Goal: Obtain resource: Download file/media

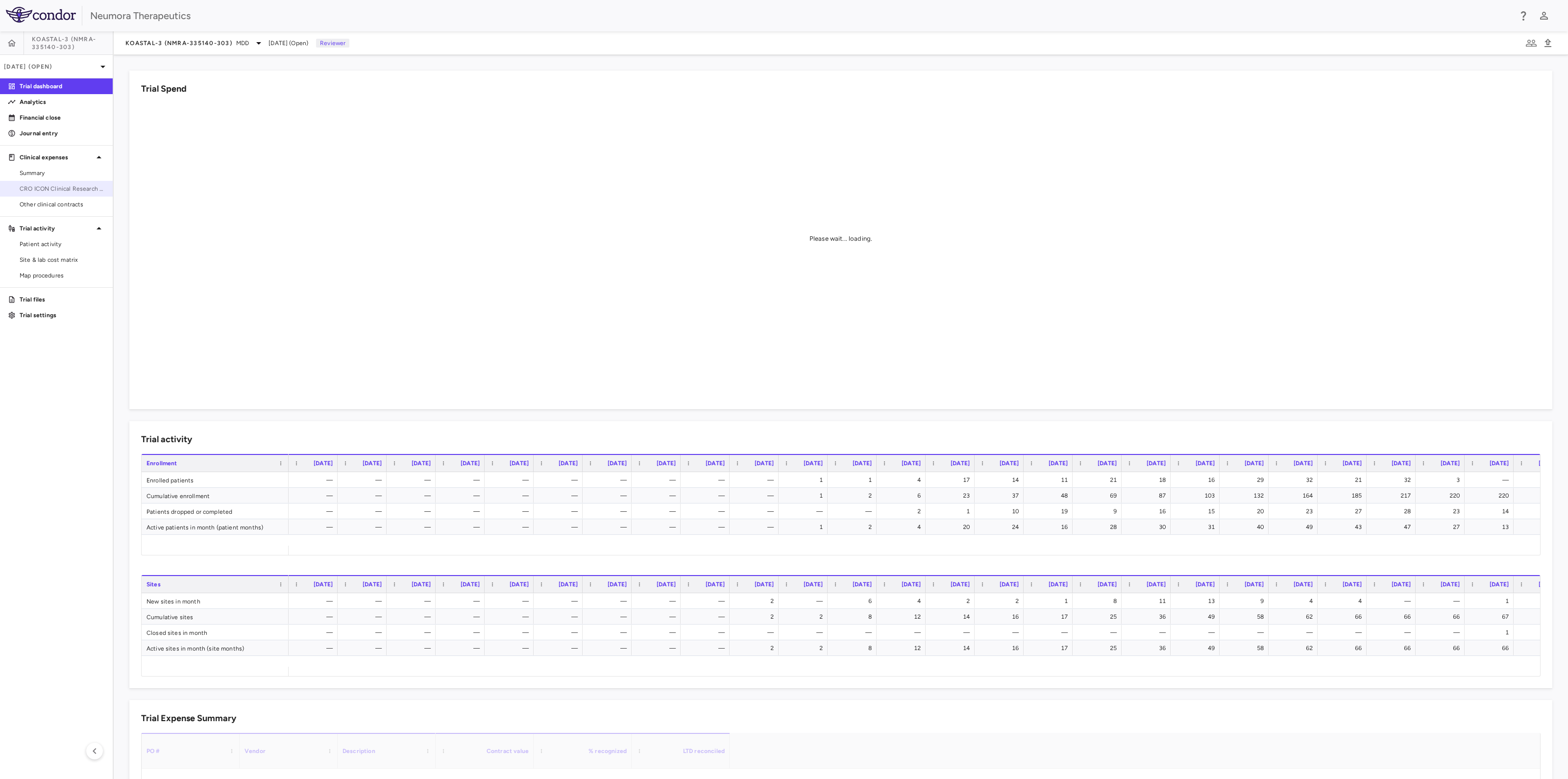
click at [43, 186] on span "CRO ICON Clinical Research Limited" at bounding box center [62, 189] width 85 height 9
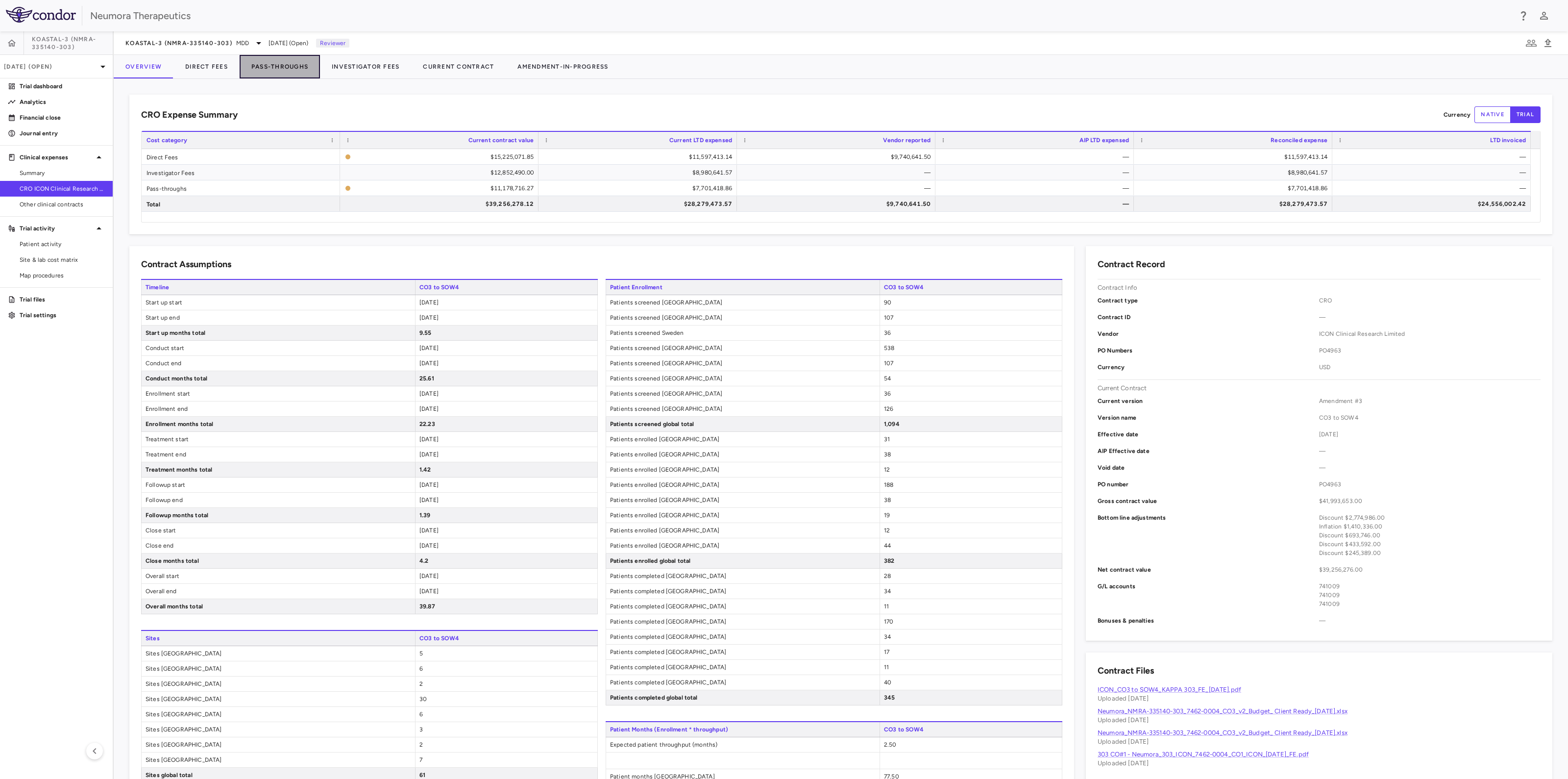
click at [267, 59] on button "Pass-Throughs" at bounding box center [280, 66] width 80 height 24
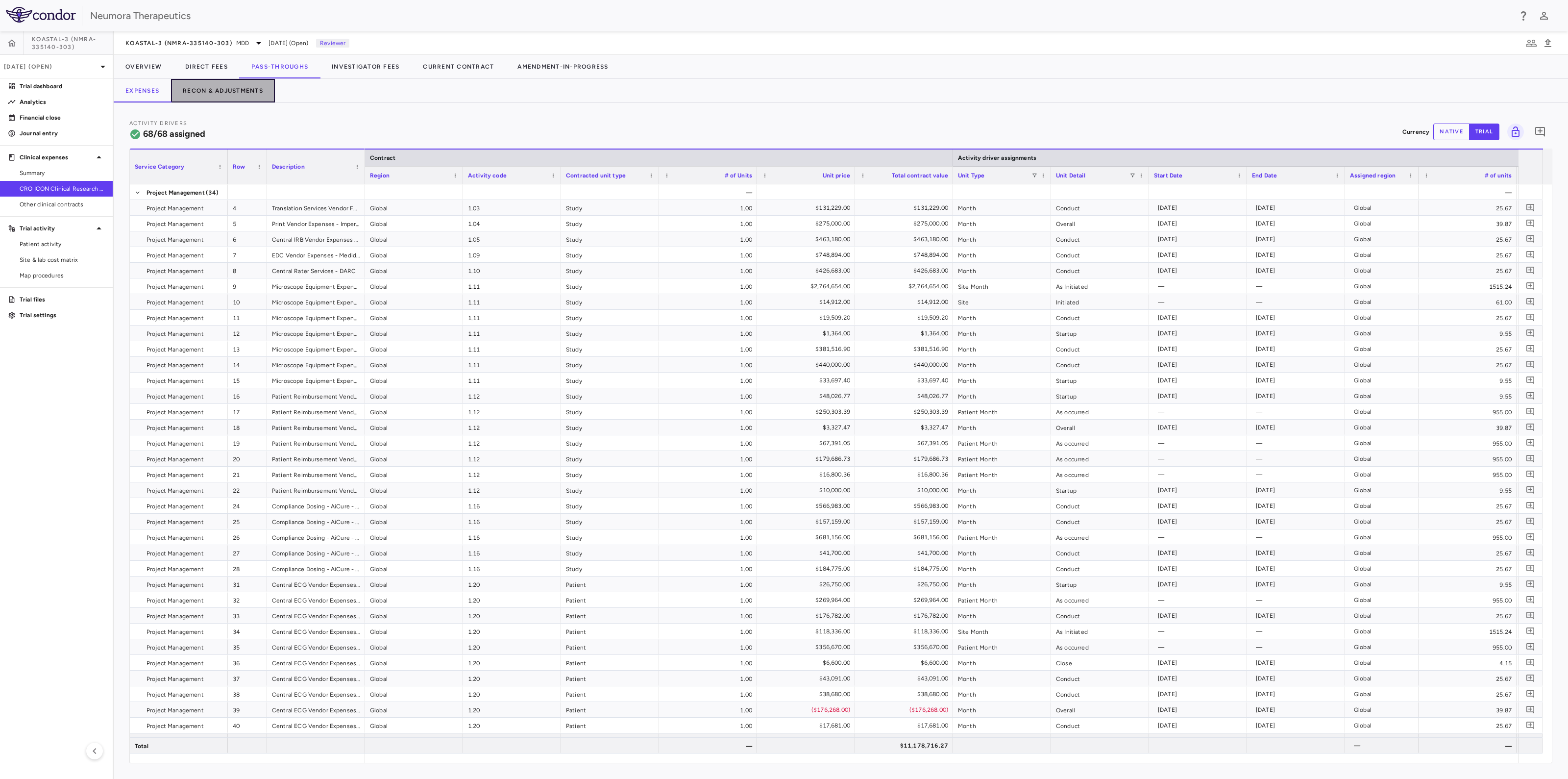
click at [239, 92] on button "Recon & Adjustments" at bounding box center [223, 91] width 104 height 24
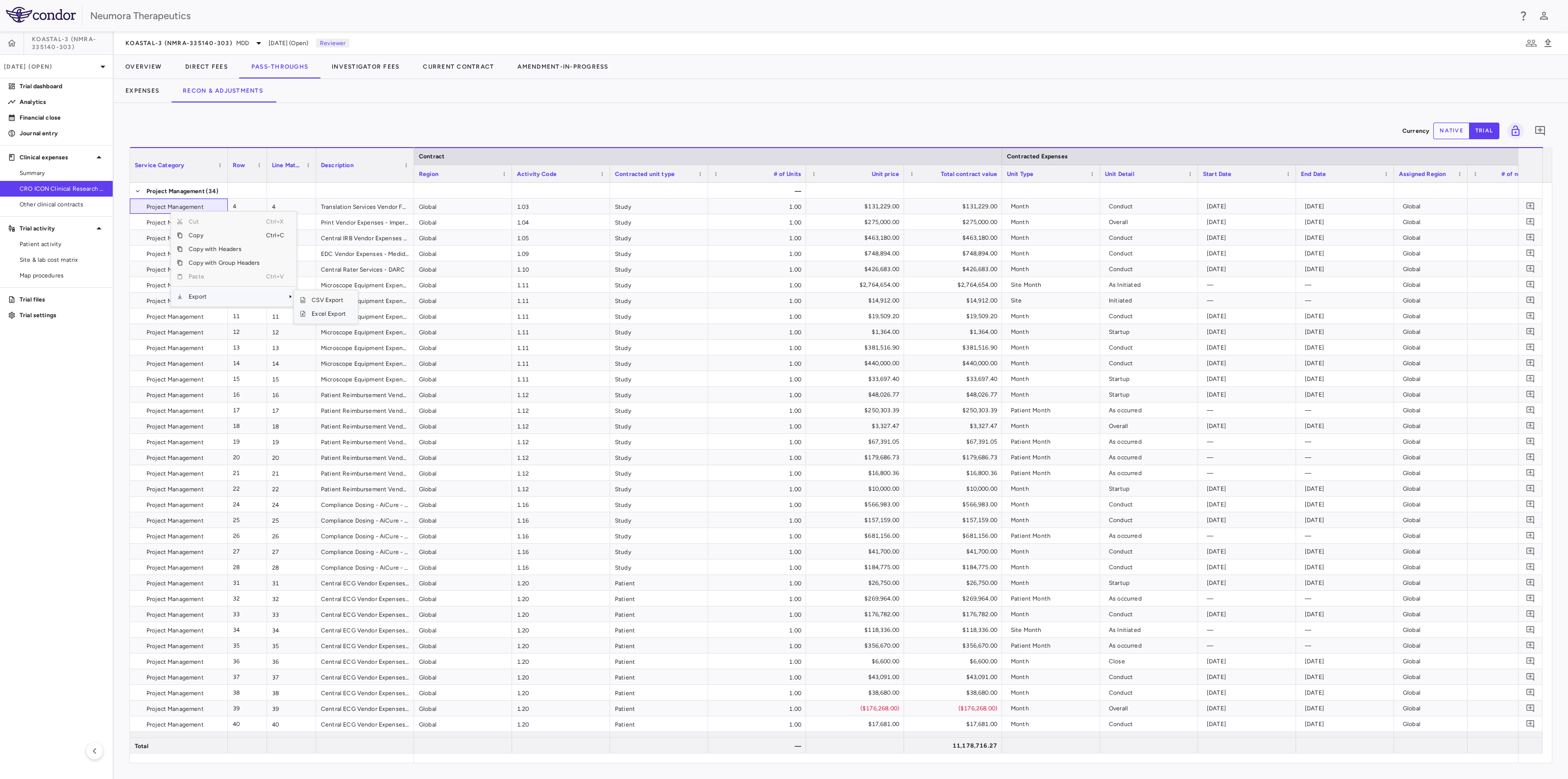
click at [341, 317] on span "Excel Export" at bounding box center [329, 314] width 46 height 14
click at [245, 44] on span "MDD" at bounding box center [242, 43] width 13 height 9
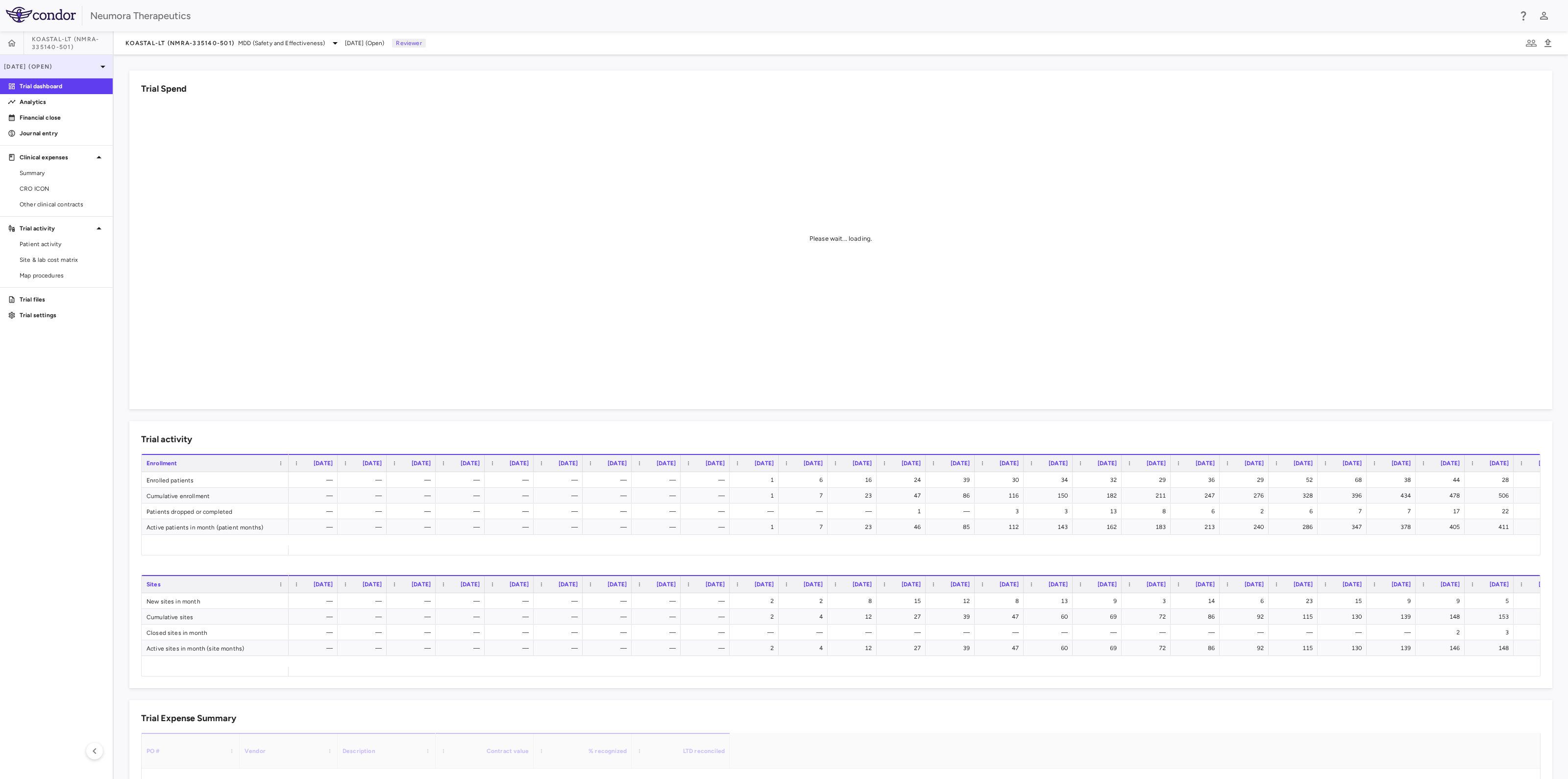
click at [77, 68] on p "[DATE] (Open)" at bounding box center [50, 66] width 93 height 9
click at [40, 298] on p "Trial files" at bounding box center [62, 300] width 85 height 9
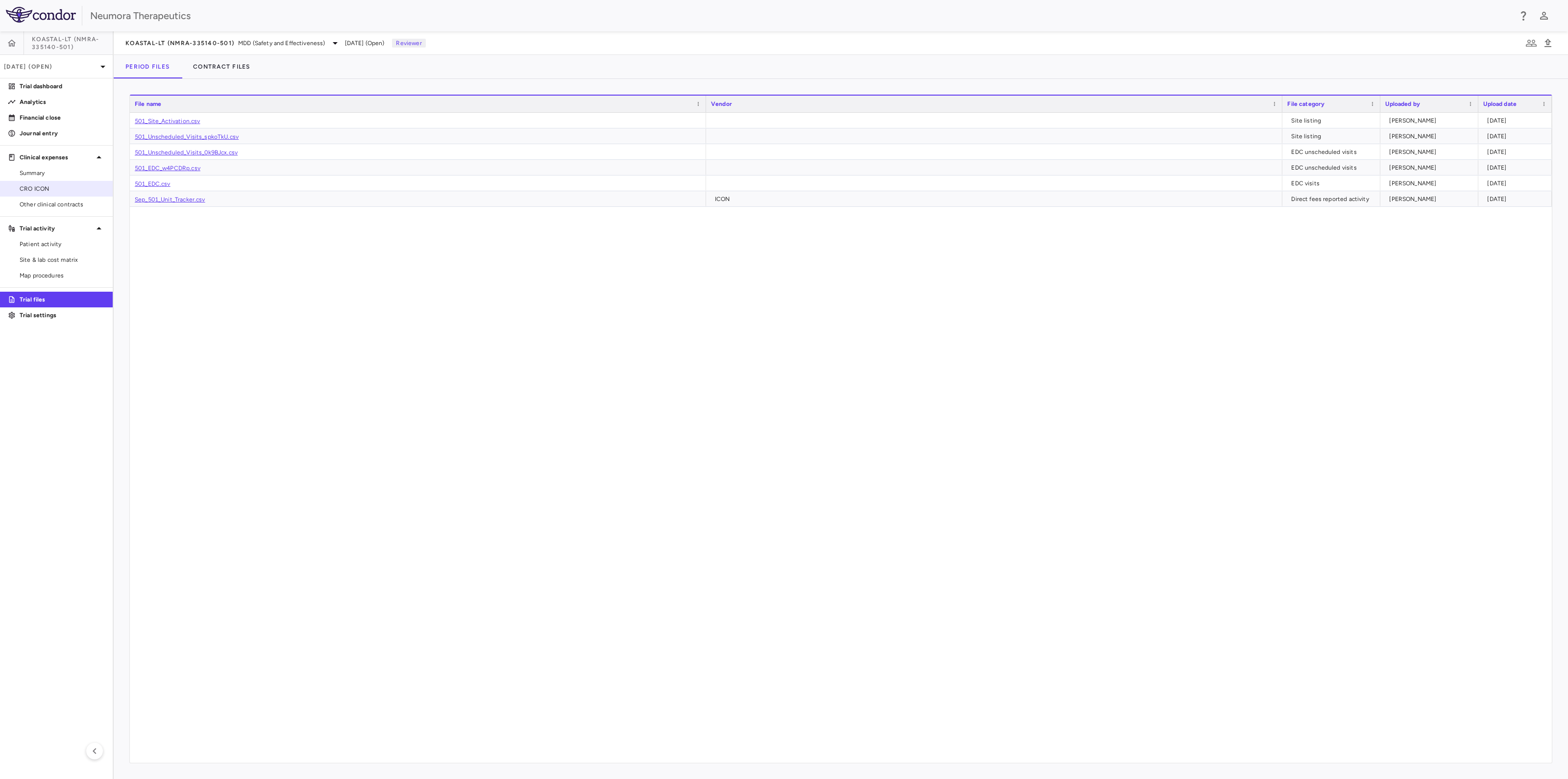
click at [30, 188] on span "CRO ICON" at bounding box center [62, 189] width 85 height 9
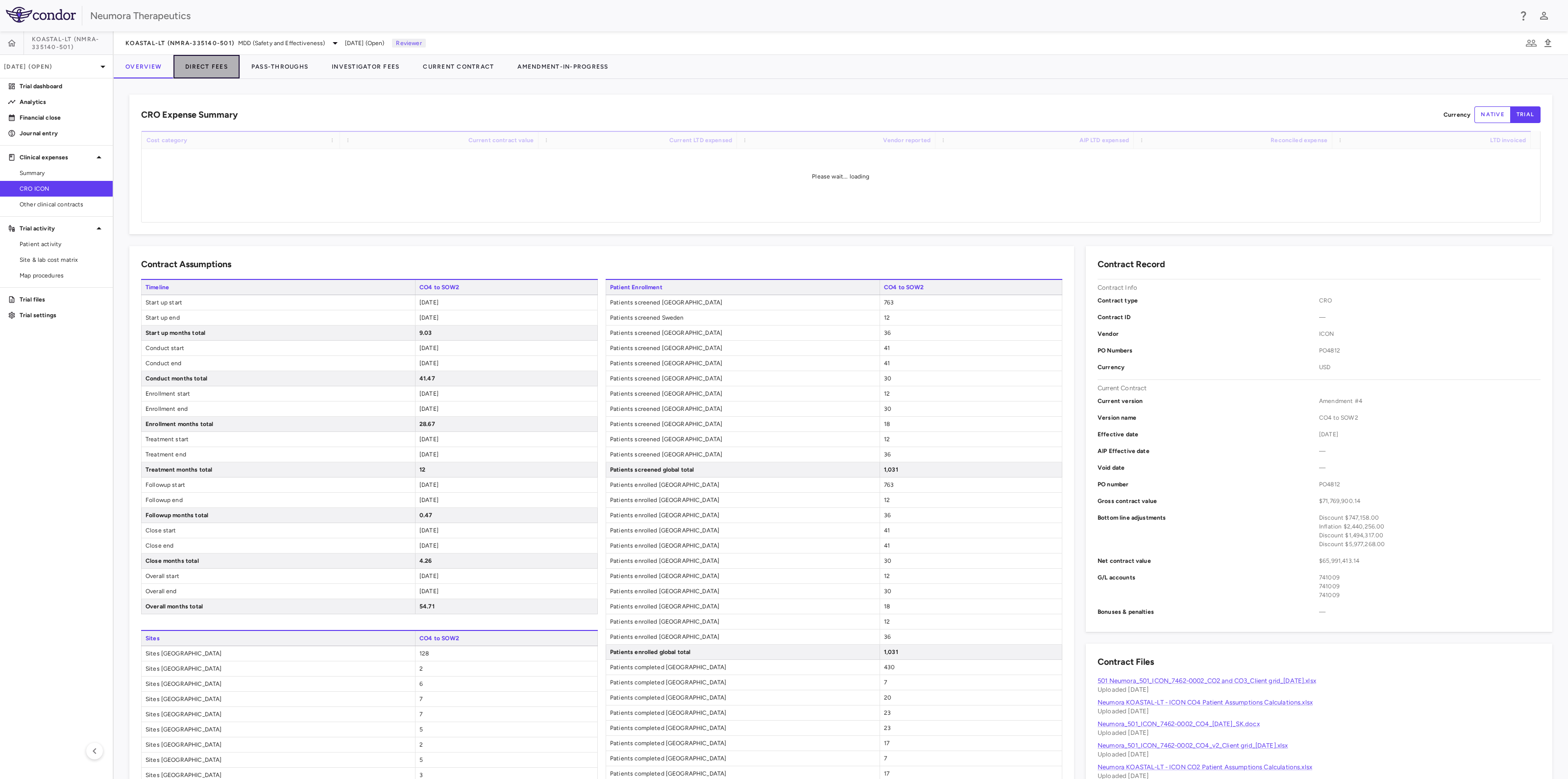
click at [205, 64] on button "Direct Fees" at bounding box center [206, 66] width 66 height 24
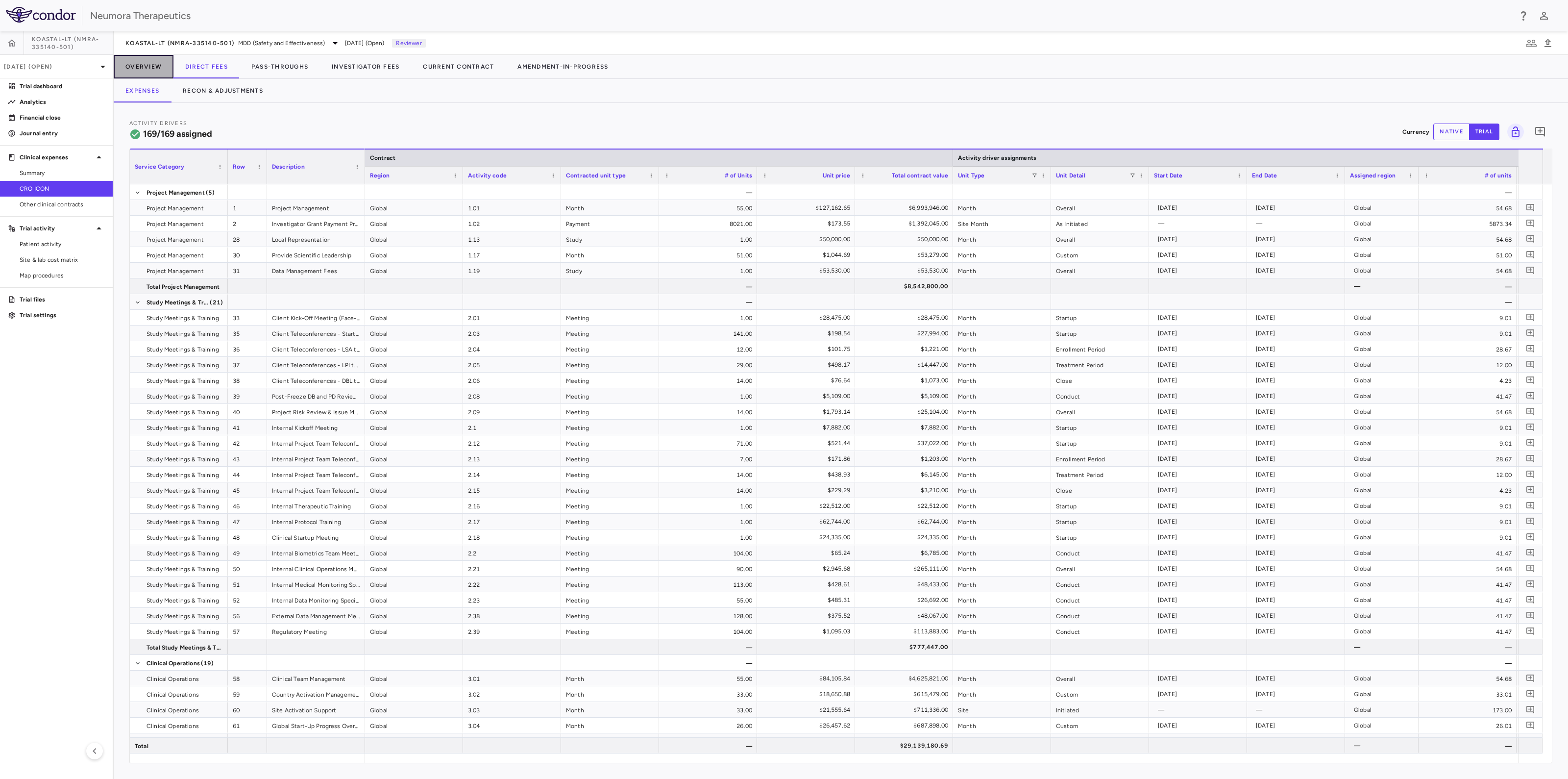
click at [152, 69] on button "Overview" at bounding box center [144, 66] width 60 height 24
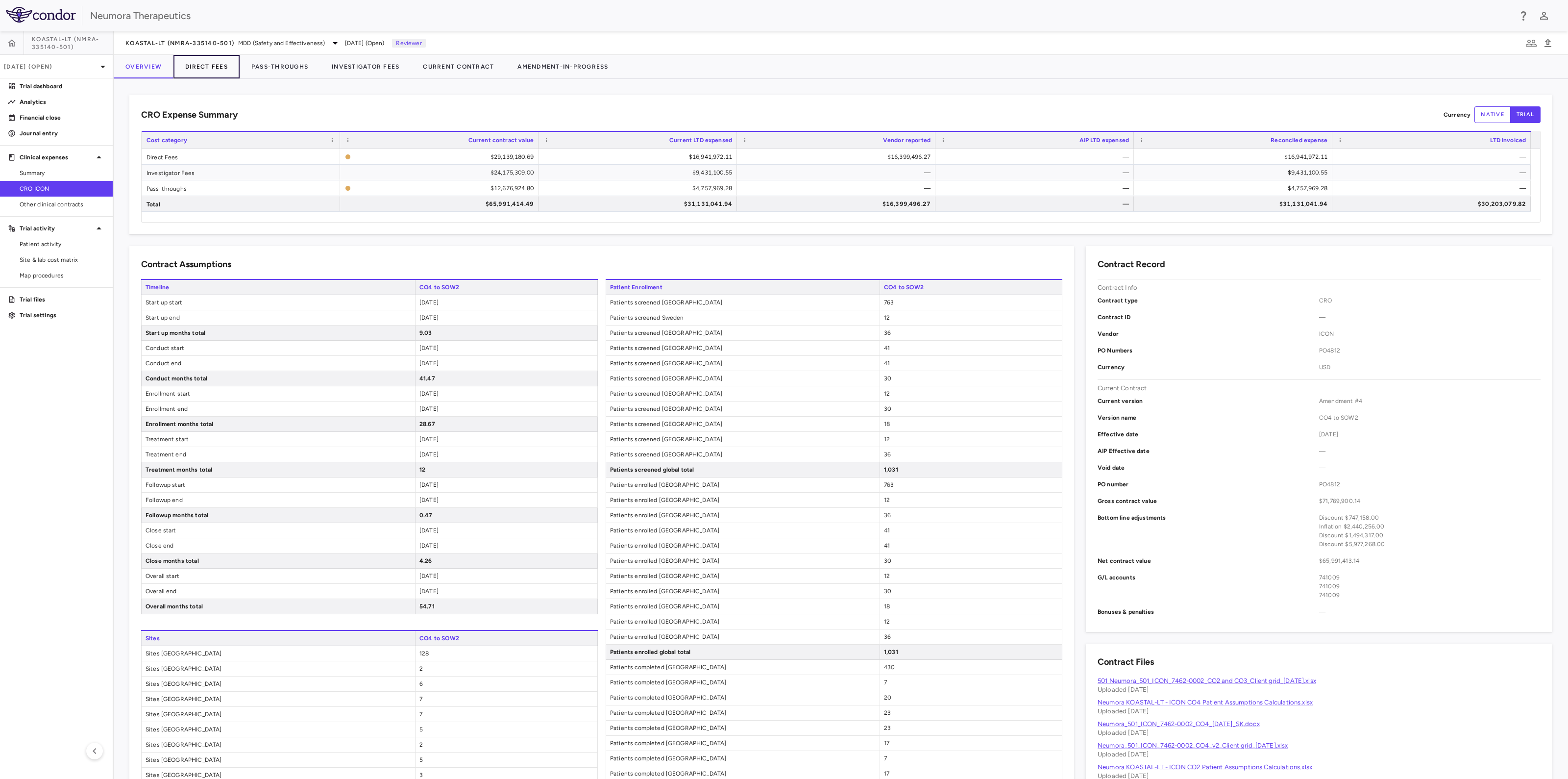
click at [220, 67] on button "Direct Fees" at bounding box center [206, 66] width 66 height 24
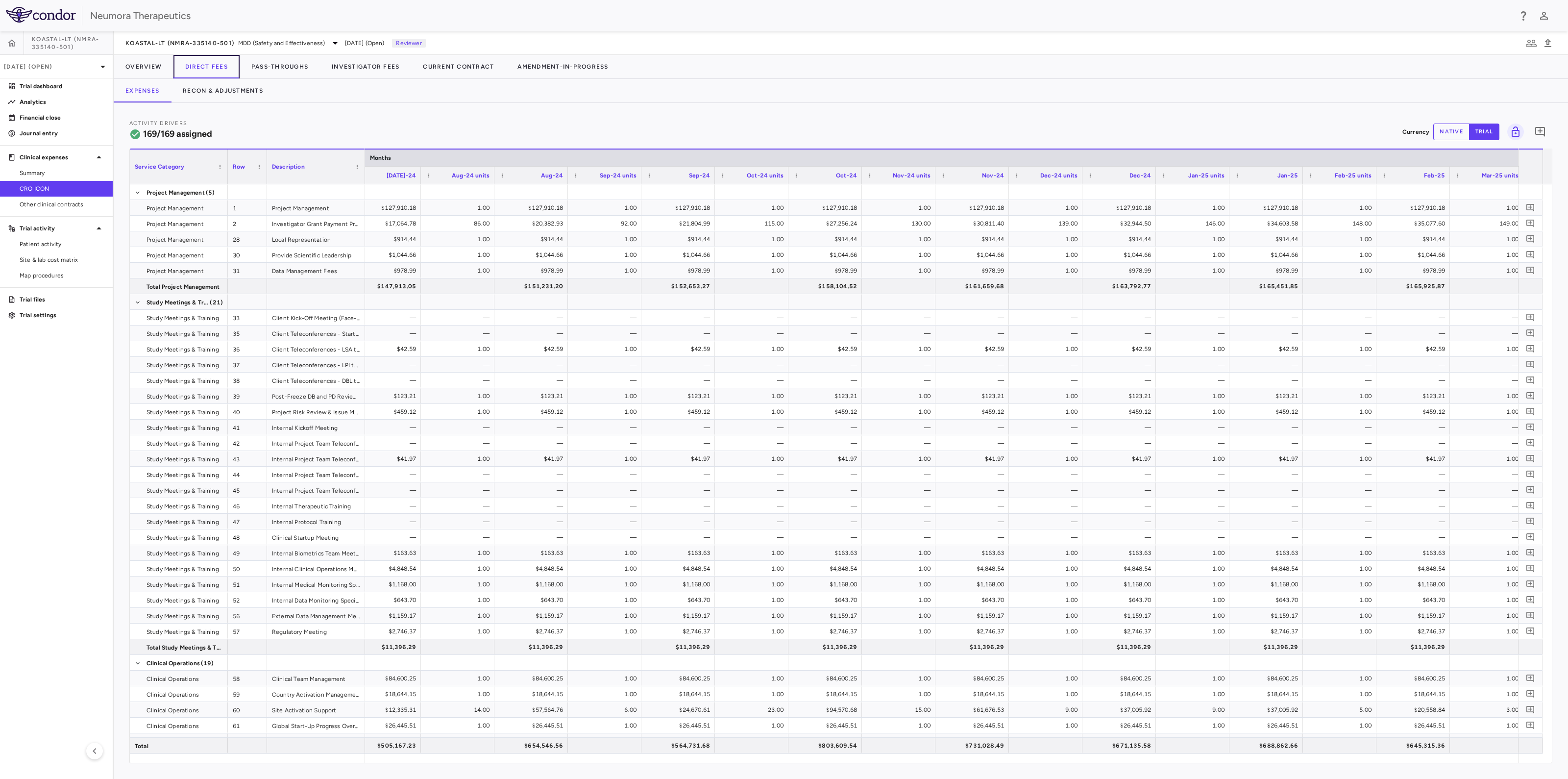
scroll to position [0, 4996]
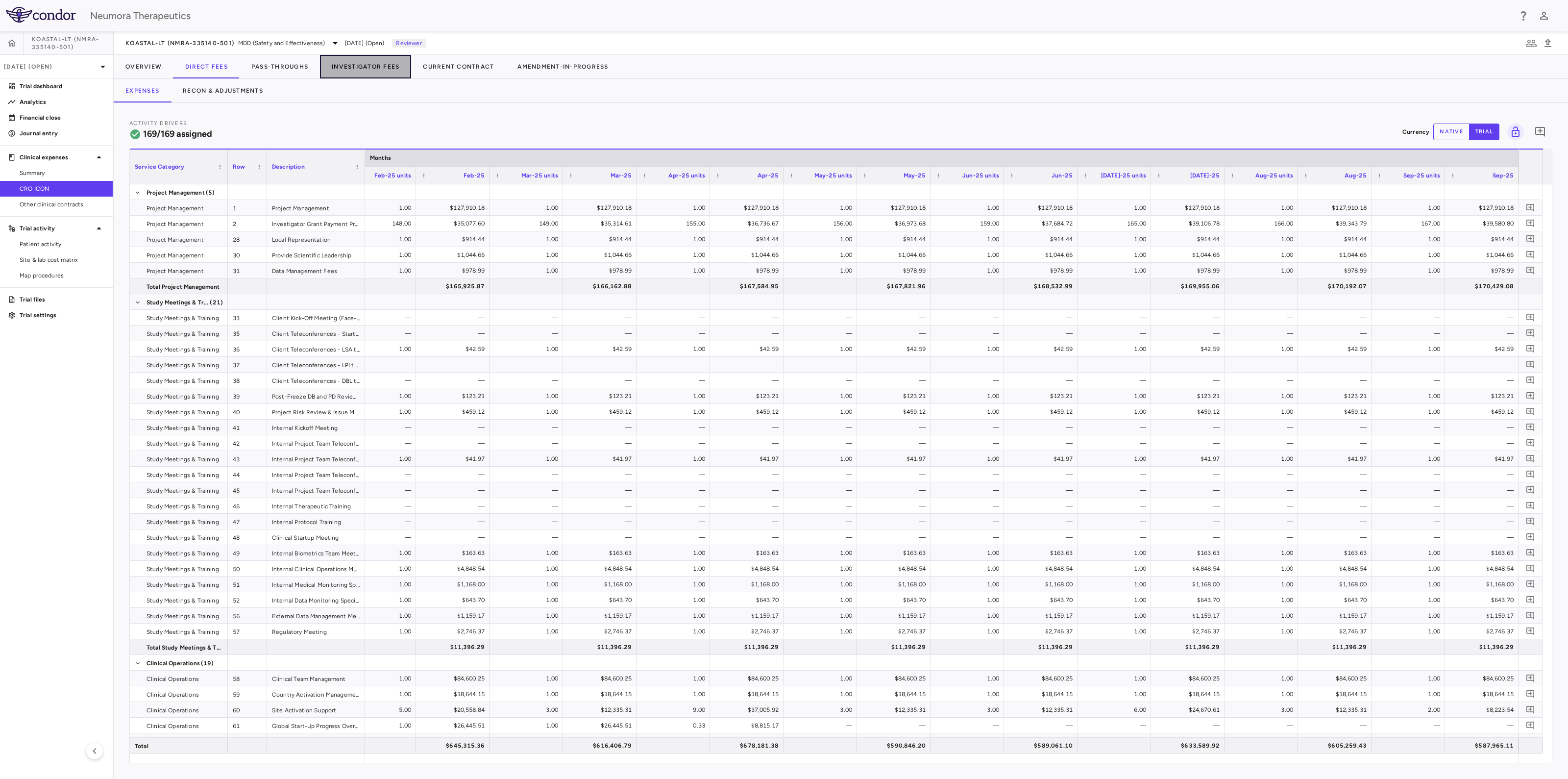
click at [377, 65] on button "Investigator Fees" at bounding box center [366, 66] width 91 height 24
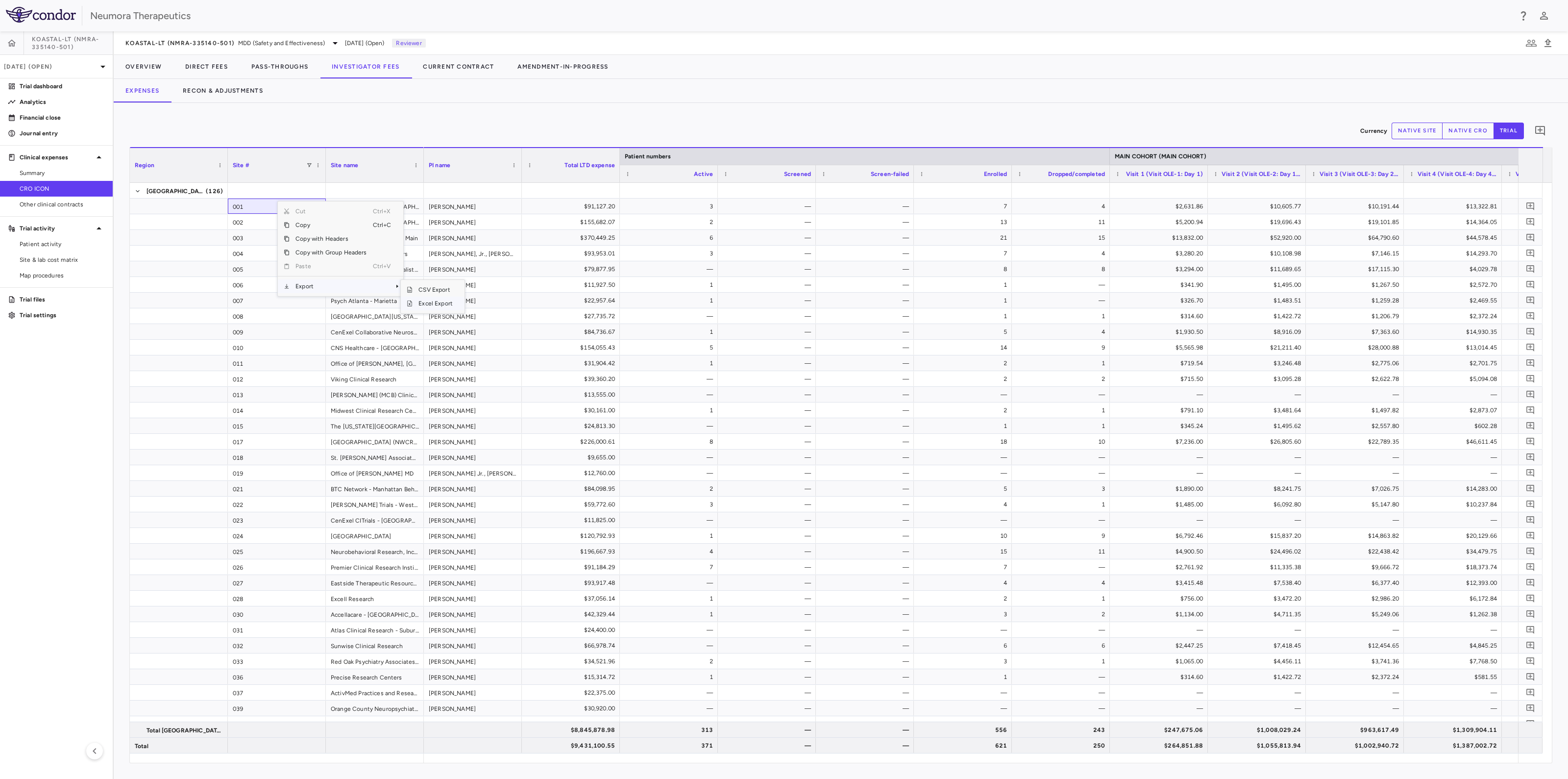
click at [431, 301] on span "Excel Export" at bounding box center [436, 303] width 46 height 14
click at [143, 63] on button "Overview" at bounding box center [144, 66] width 60 height 24
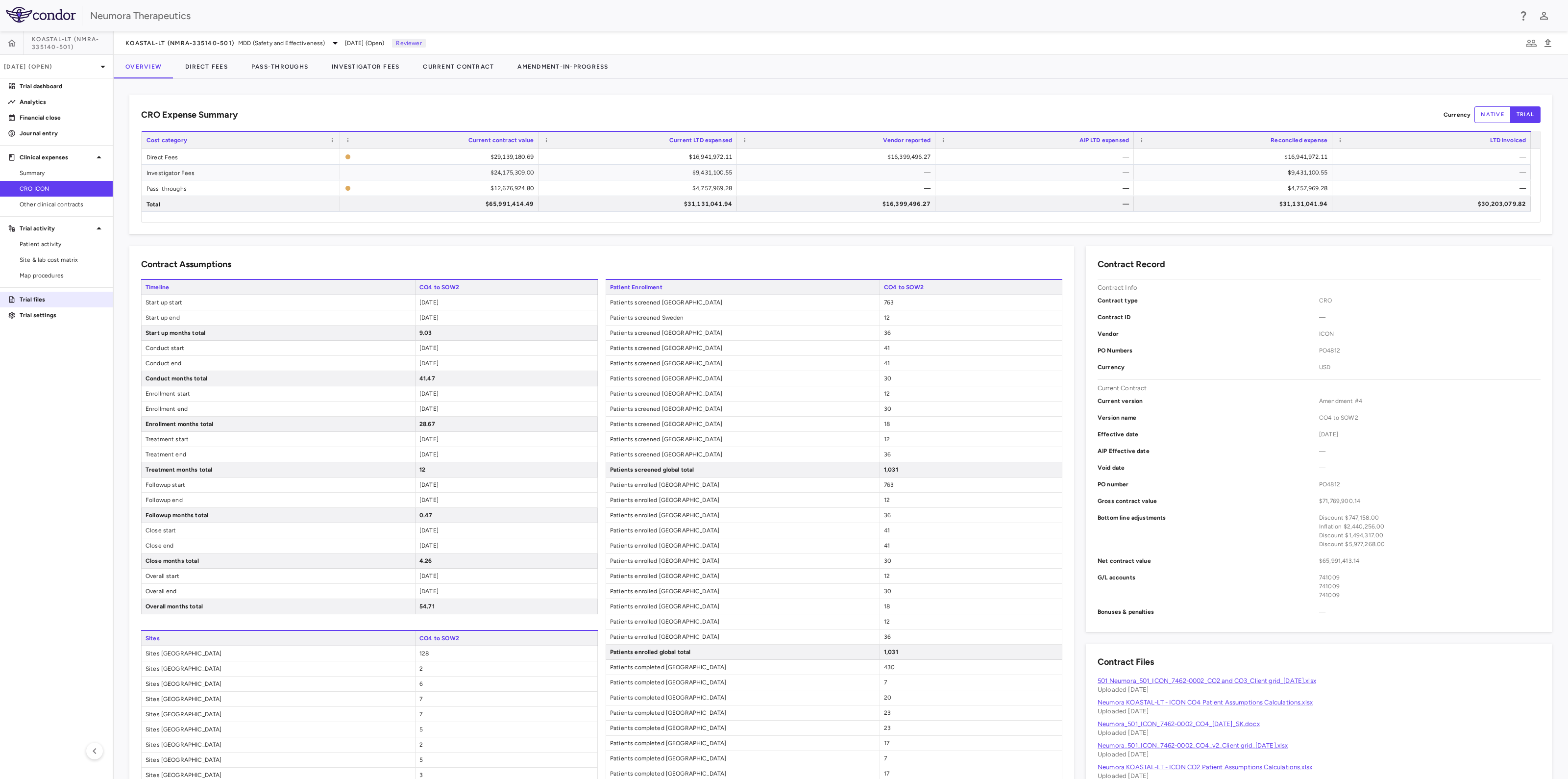
click at [35, 299] on p "Trial files" at bounding box center [62, 300] width 85 height 9
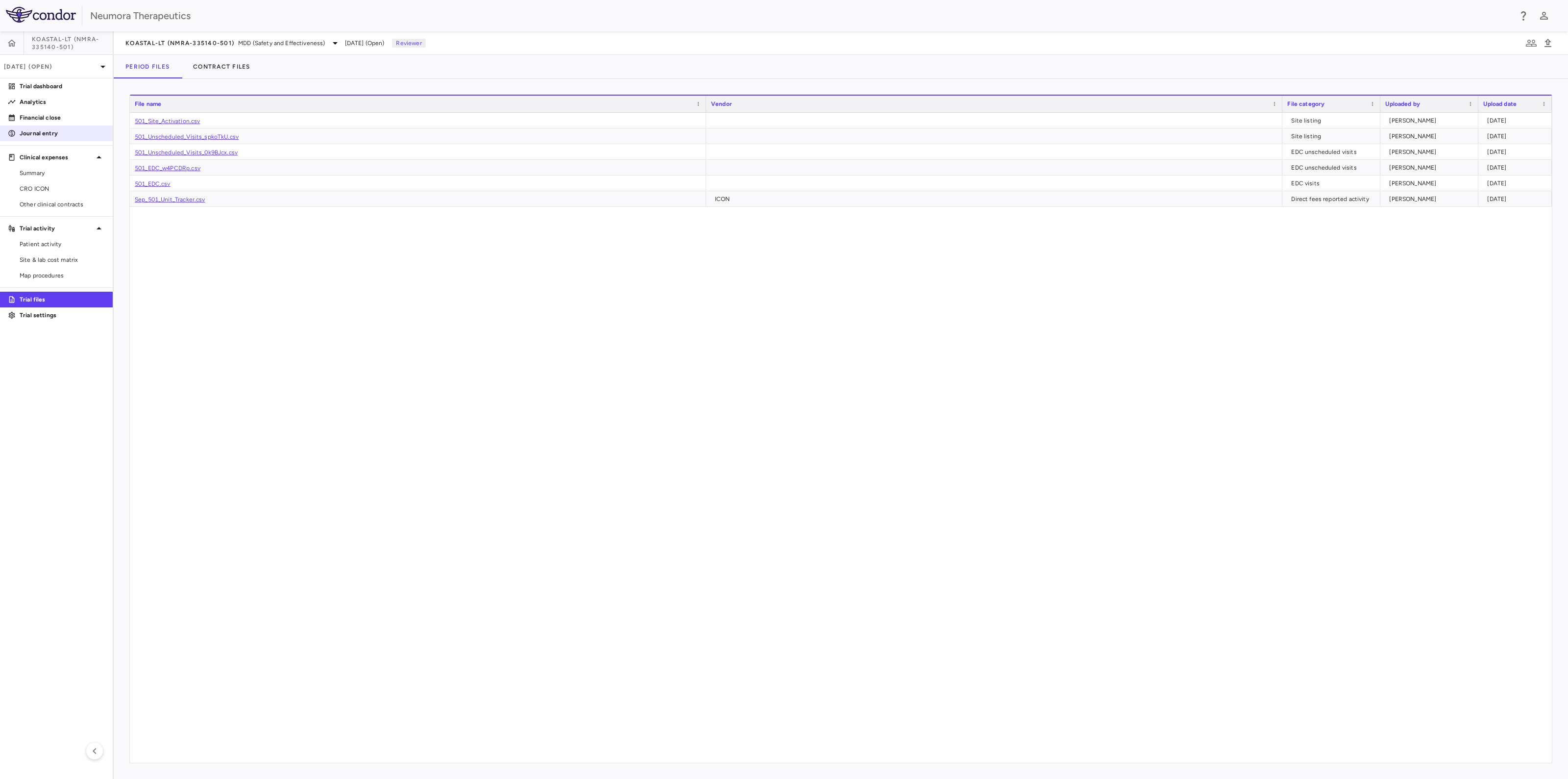
click at [39, 121] on p "Financial close" at bounding box center [62, 118] width 85 height 9
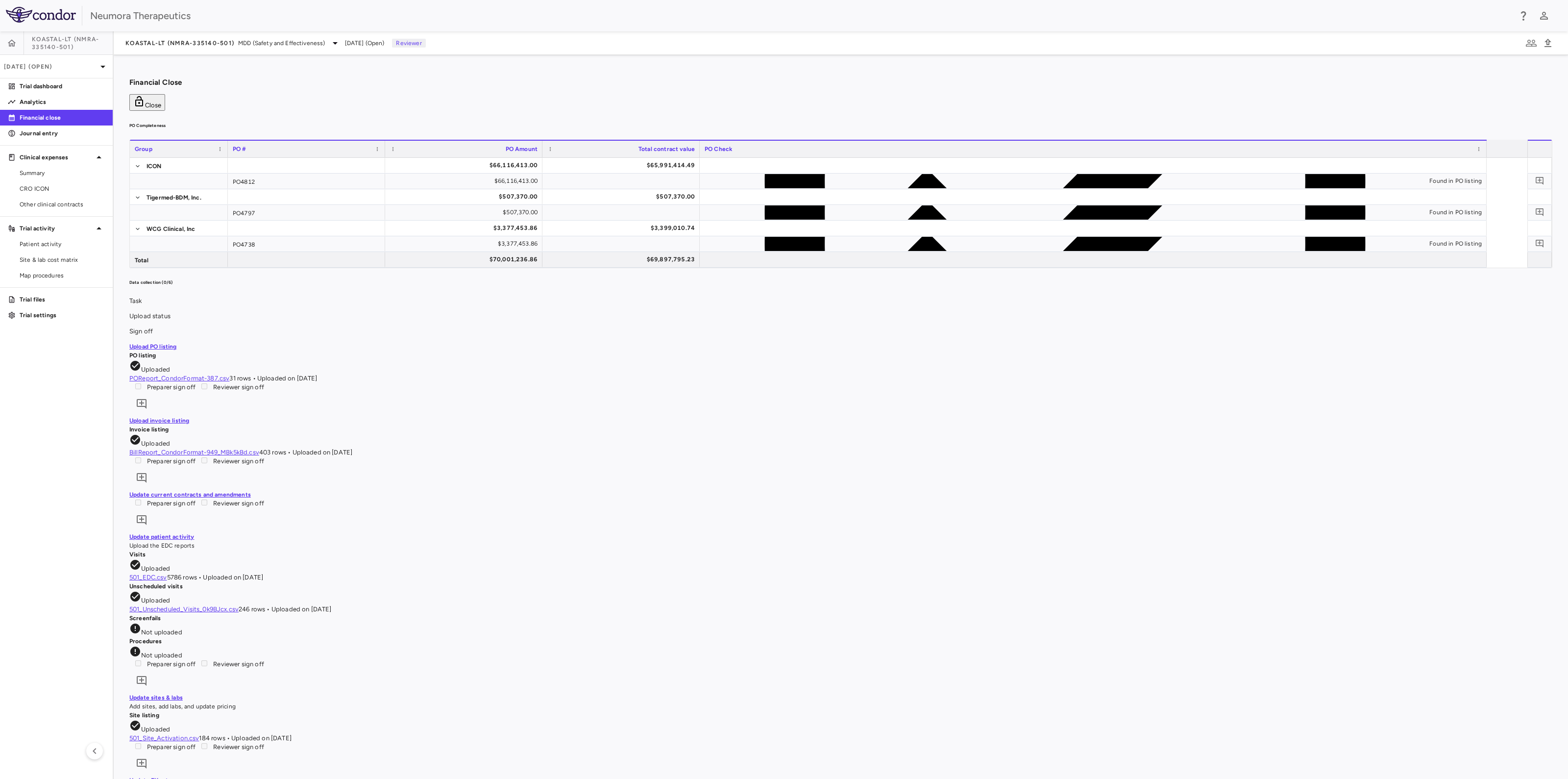
click at [259, 449] on link "BillReport_CondorFormat-949_MBk5kBd.csv" at bounding box center [194, 453] width 130 height 7
click at [167, 350] on link "Upload PO listing" at bounding box center [153, 347] width 47 height 7
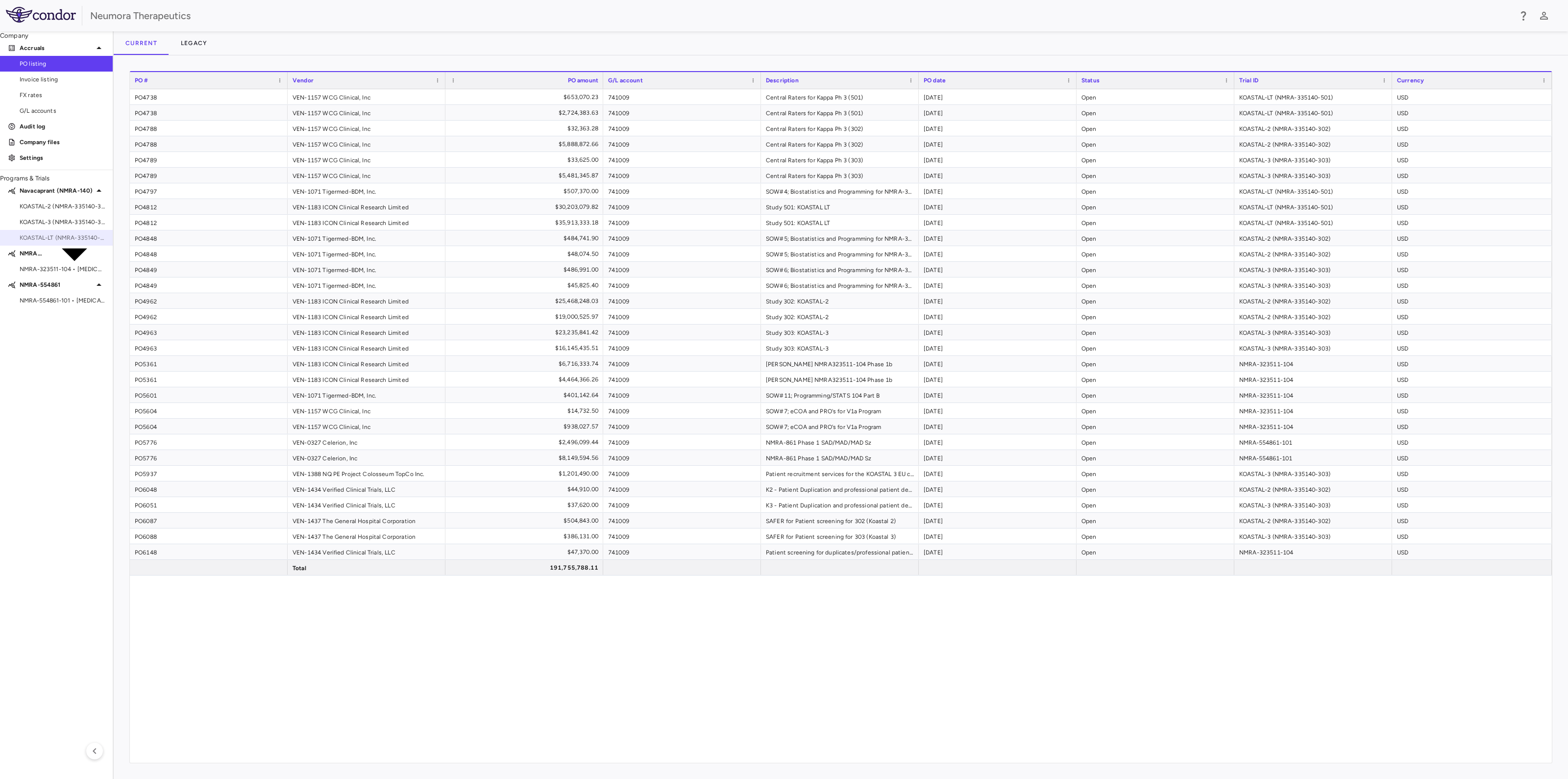
click at [79, 242] on span "KOASTAL-LT (NMRA-335140-501) • MDD (Safety and Effectiveness)" at bounding box center [62, 238] width 85 height 9
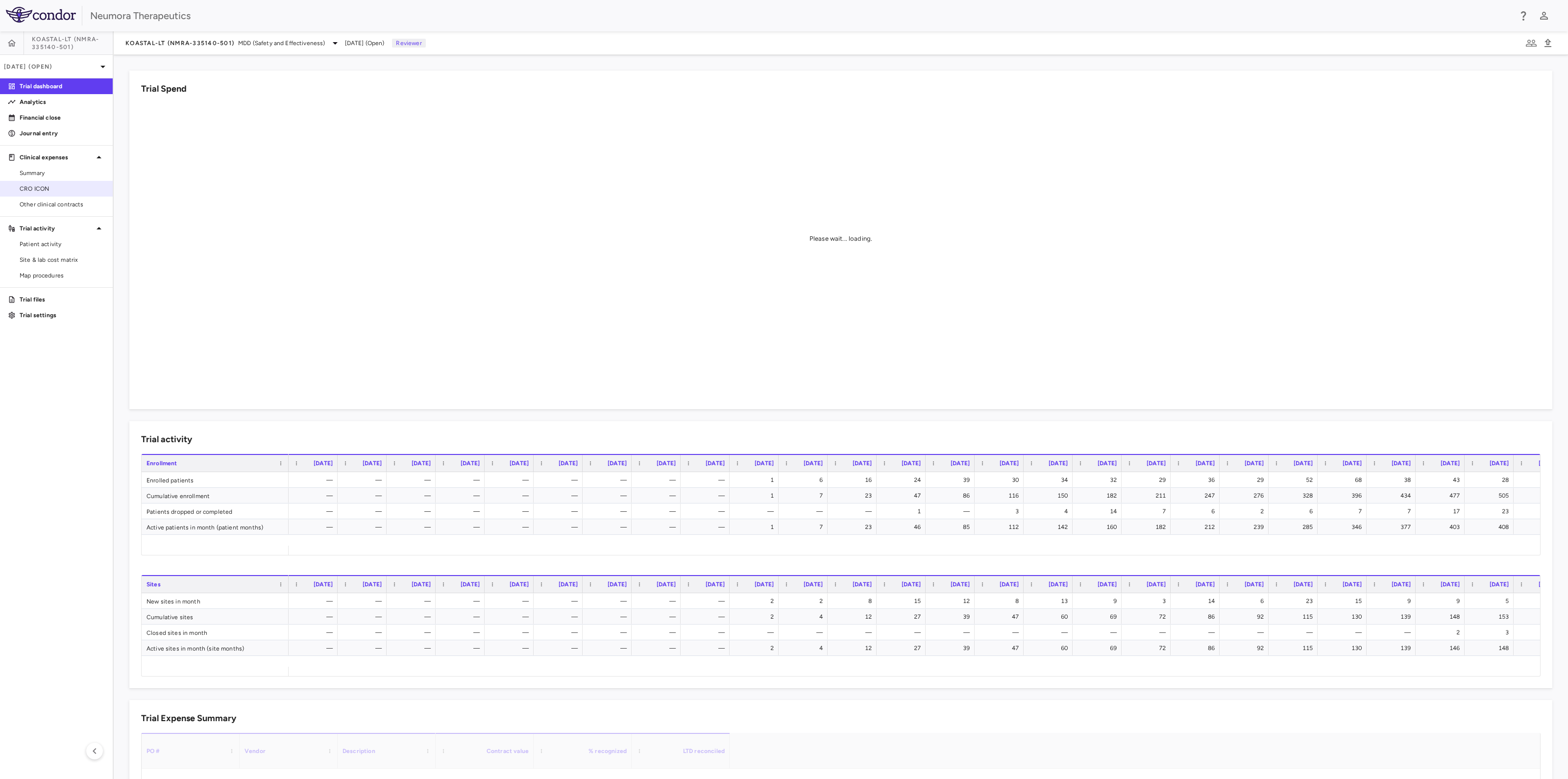
click at [32, 188] on span "CRO ICON" at bounding box center [62, 189] width 85 height 9
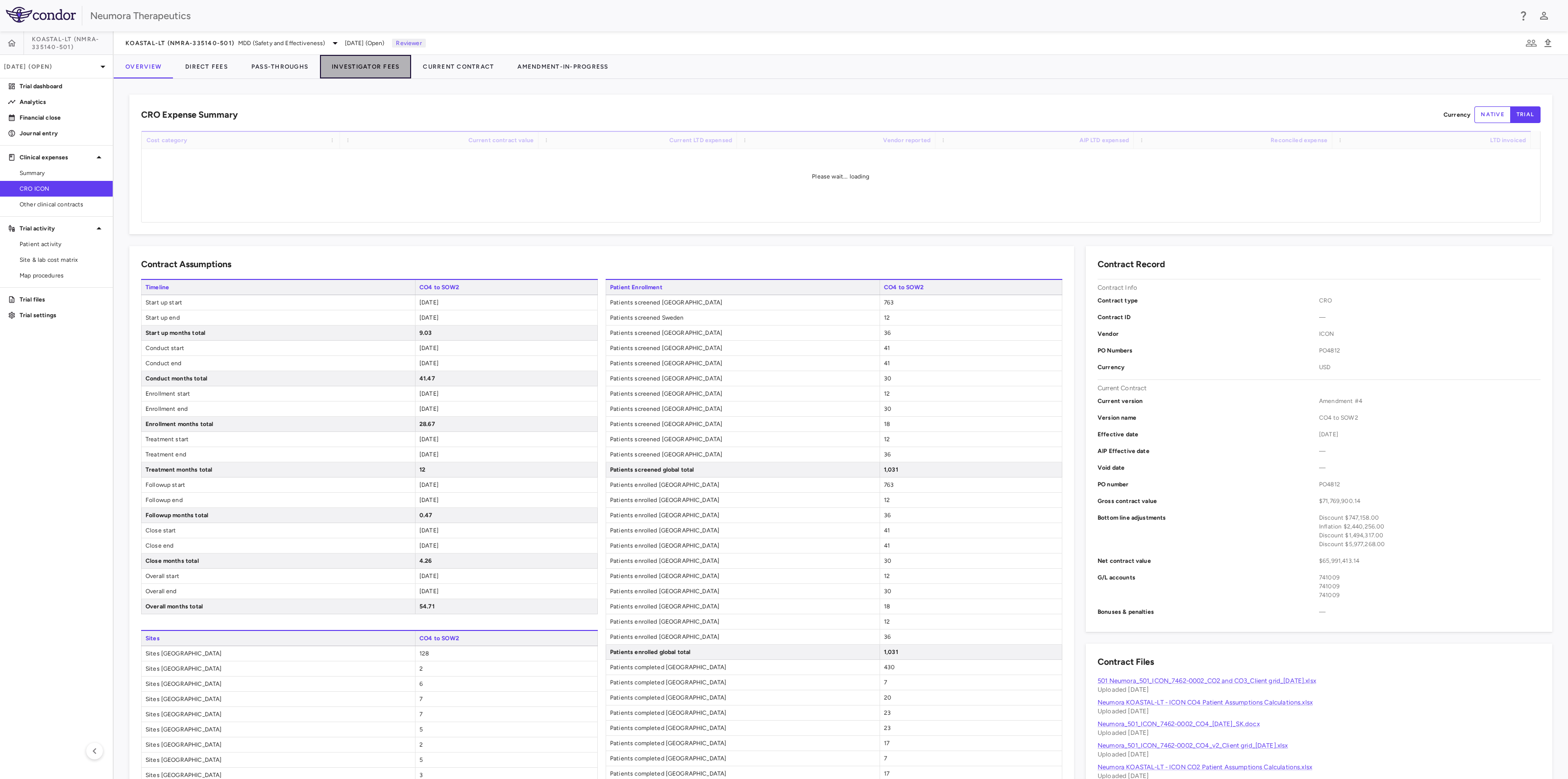
click at [370, 66] on button "Investigator Fees" at bounding box center [366, 66] width 91 height 24
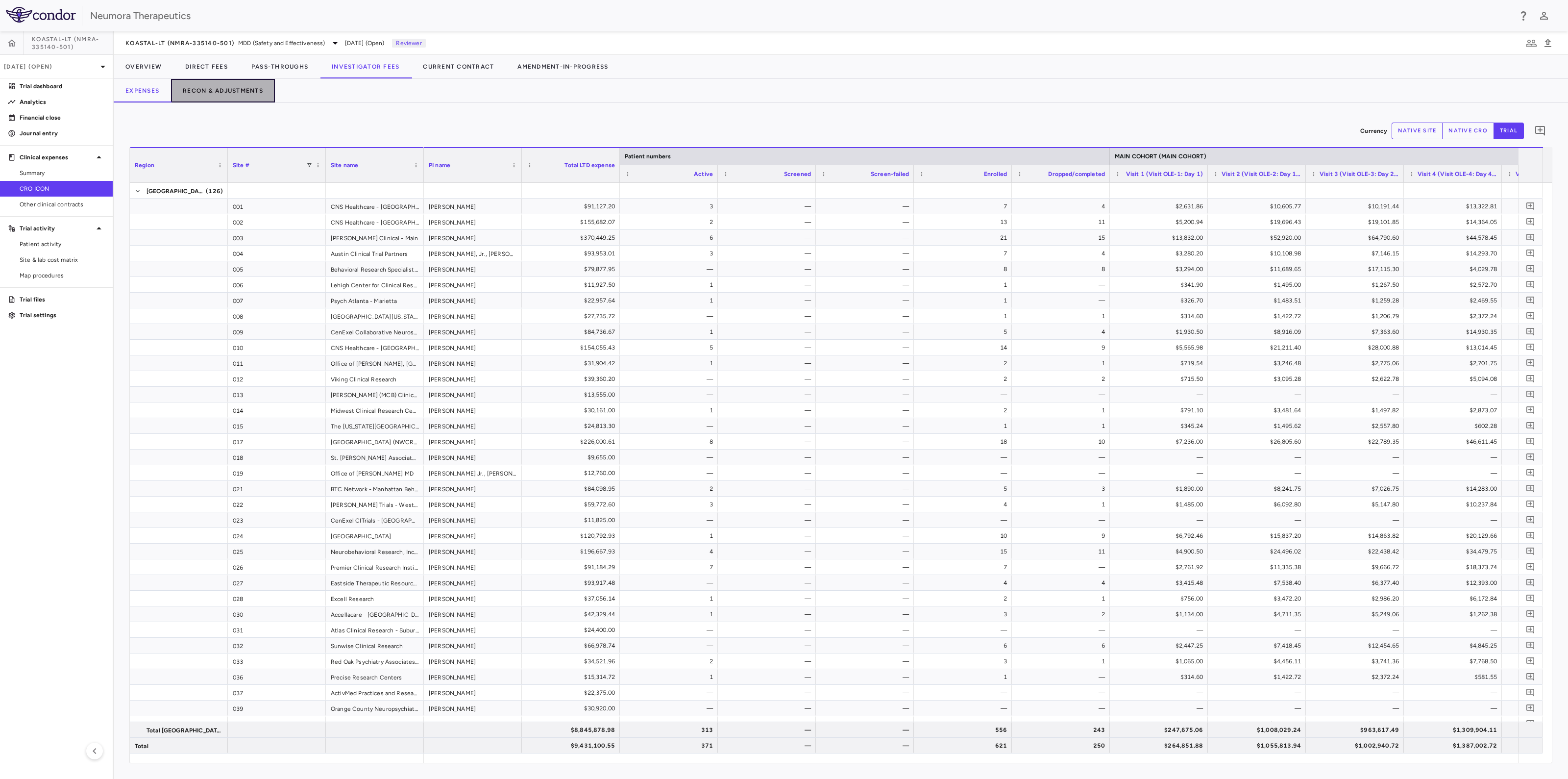
click at [220, 93] on button "Recon & Adjustments" at bounding box center [223, 91] width 104 height 24
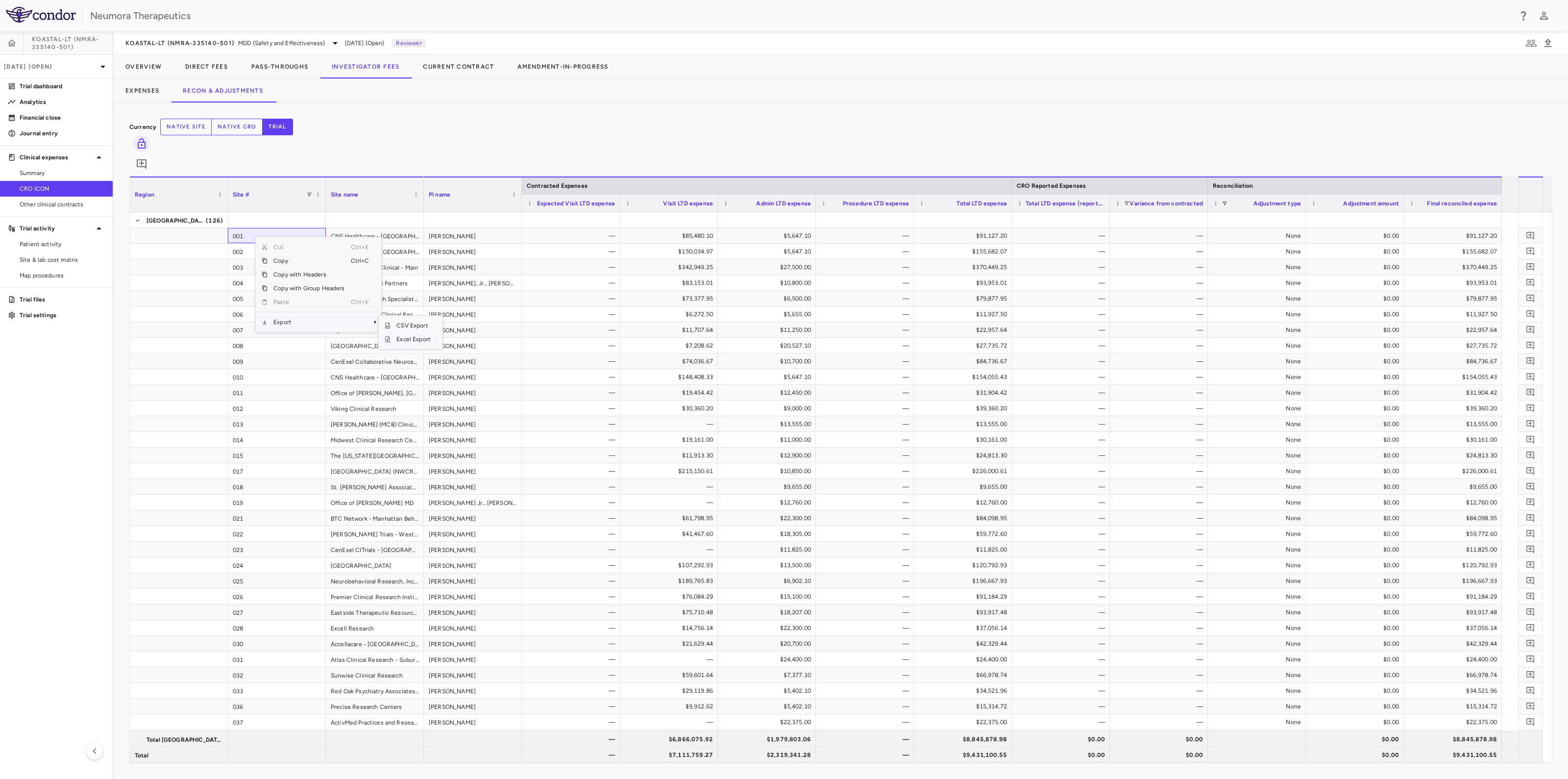
click at [417, 333] on span "Excel Export" at bounding box center [414, 339] width 46 height 14
click at [32, 246] on span "Patient activity" at bounding box center [62, 244] width 85 height 9
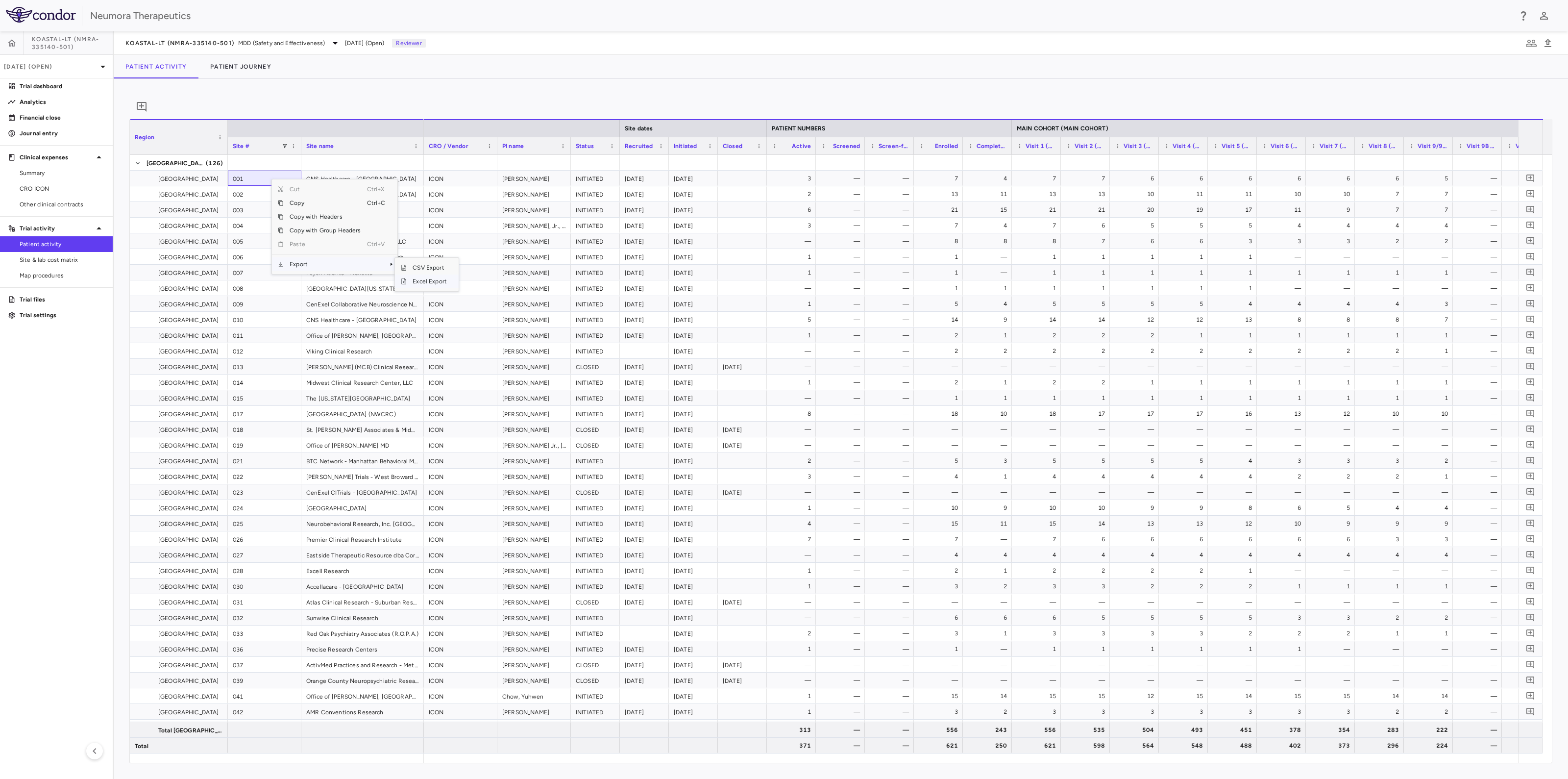
click at [440, 287] on span "Excel Export" at bounding box center [430, 281] width 46 height 14
click at [61, 263] on span "Site & lab cost matrix" at bounding box center [62, 259] width 85 height 9
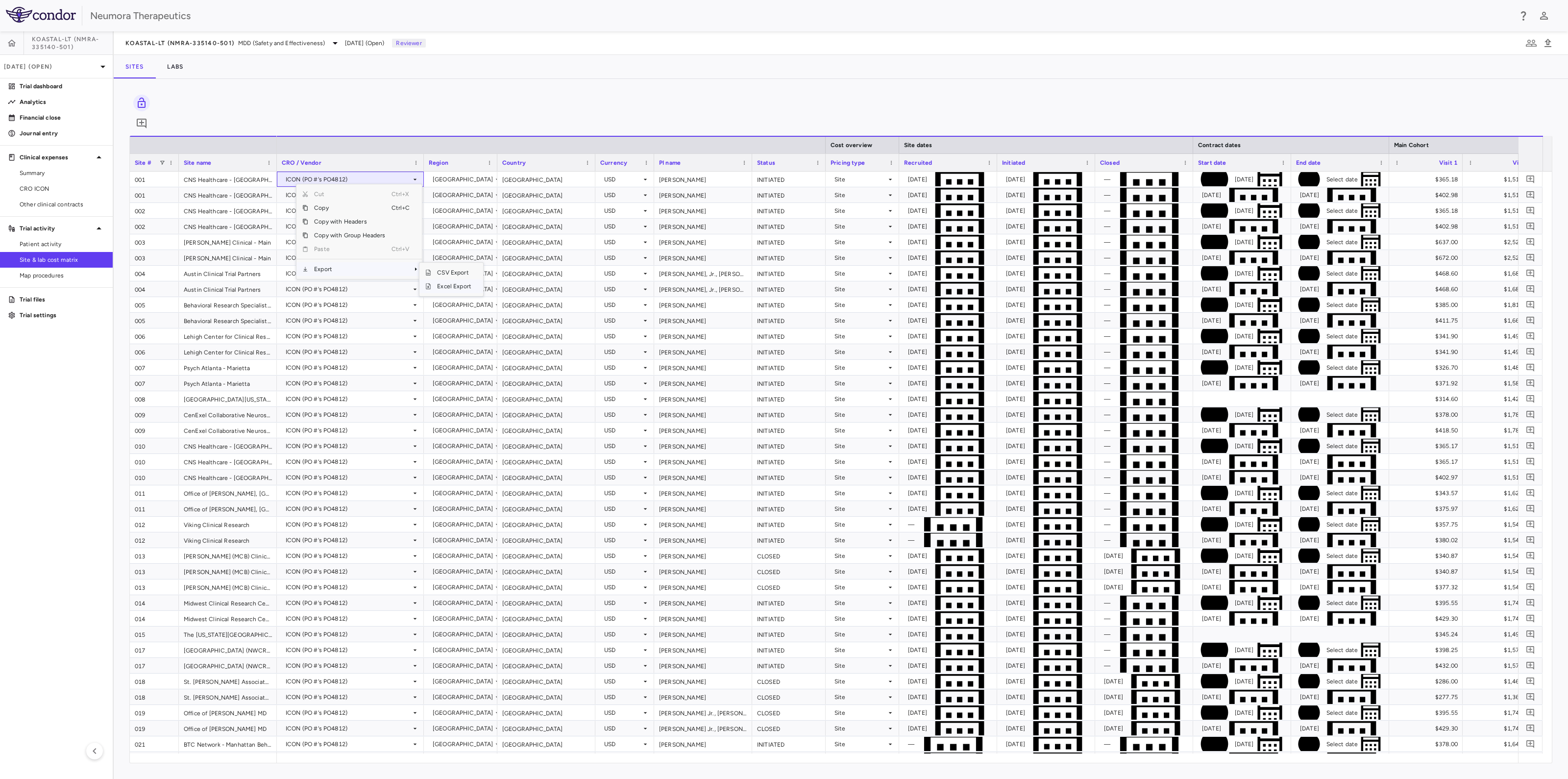
click at [463, 280] on span "Excel Export" at bounding box center [454, 286] width 46 height 14
click at [512, 280] on span "Excel Export" at bounding box center [500, 286] width 46 height 14
